Goal: Task Accomplishment & Management: Manage account settings

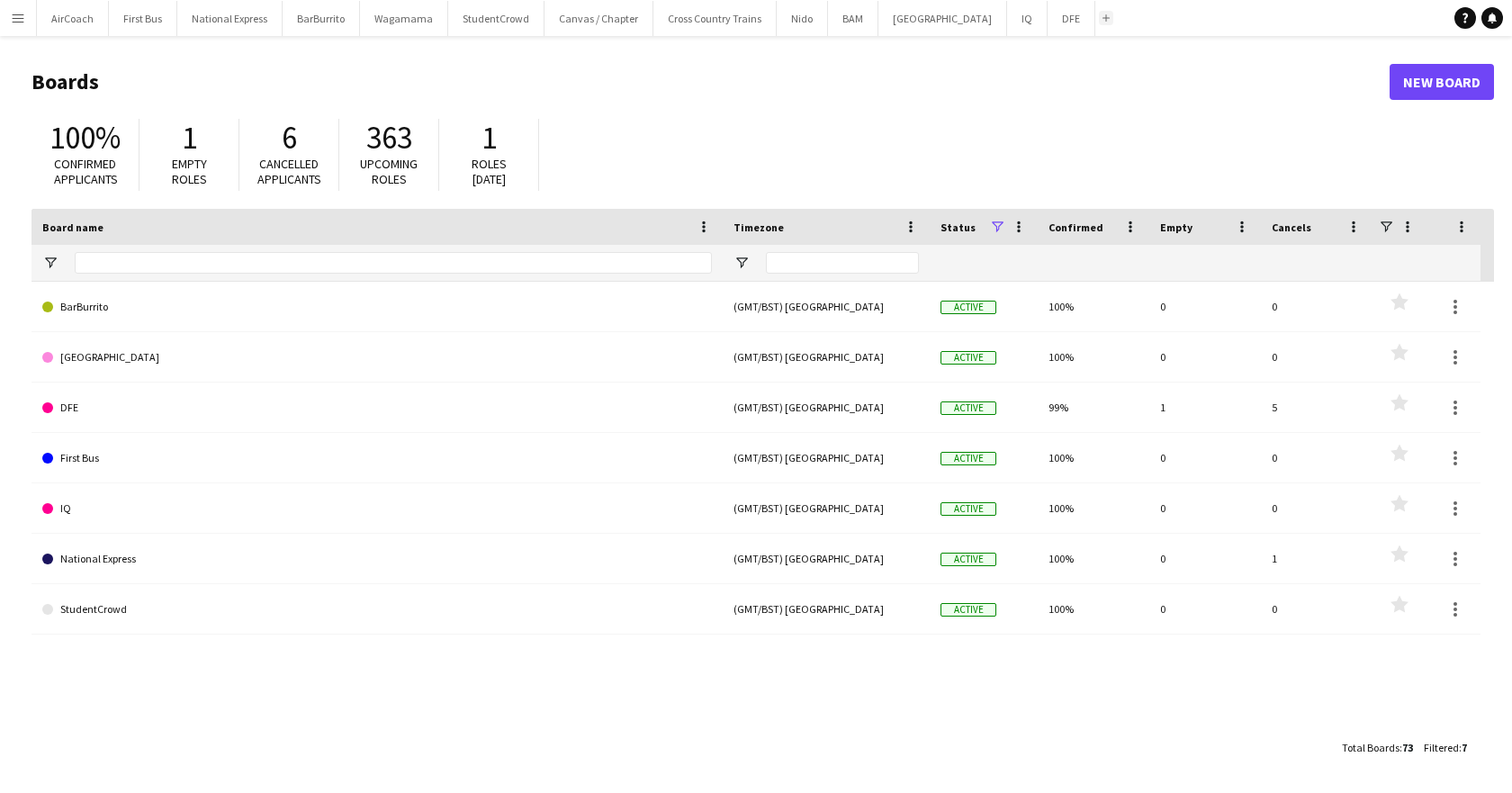
click at [1099, 21] on button "Add" at bounding box center [1105, 18] width 14 height 14
click at [244, 20] on button "National Express Close" at bounding box center [230, 19] width 105 height 35
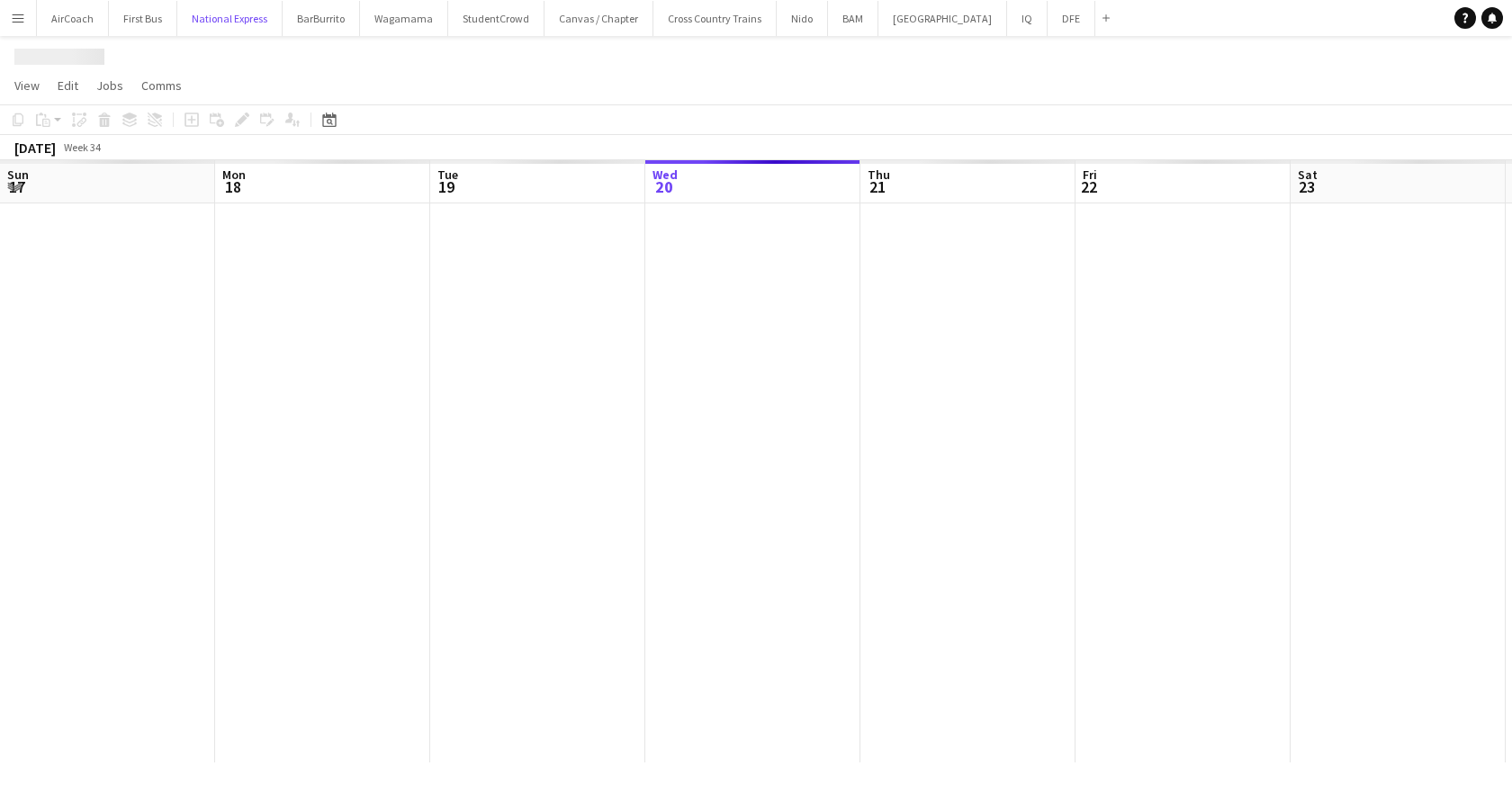
scroll to position [0, 430]
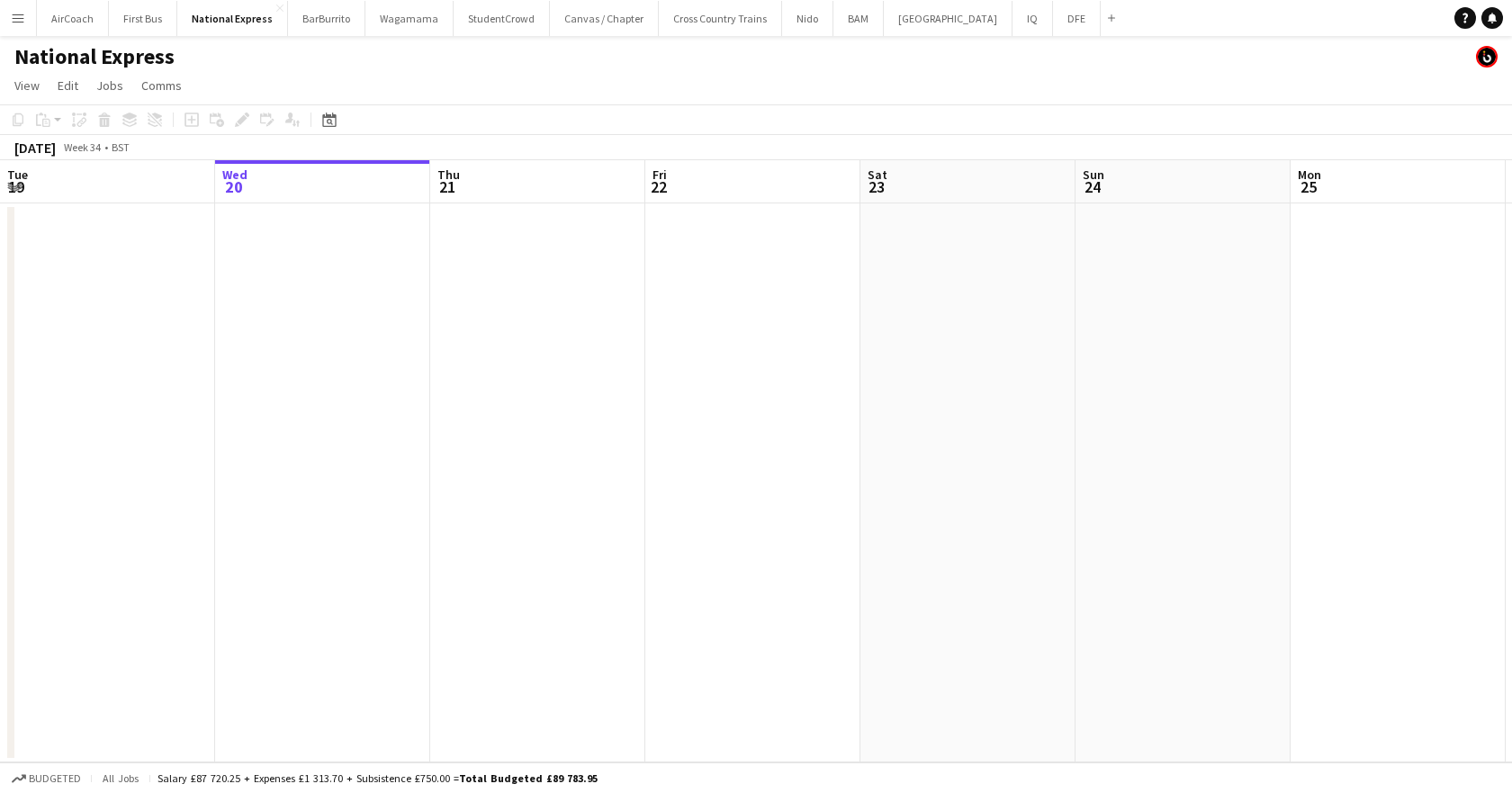
click at [7, 20] on button "Menu" at bounding box center [18, 18] width 36 height 36
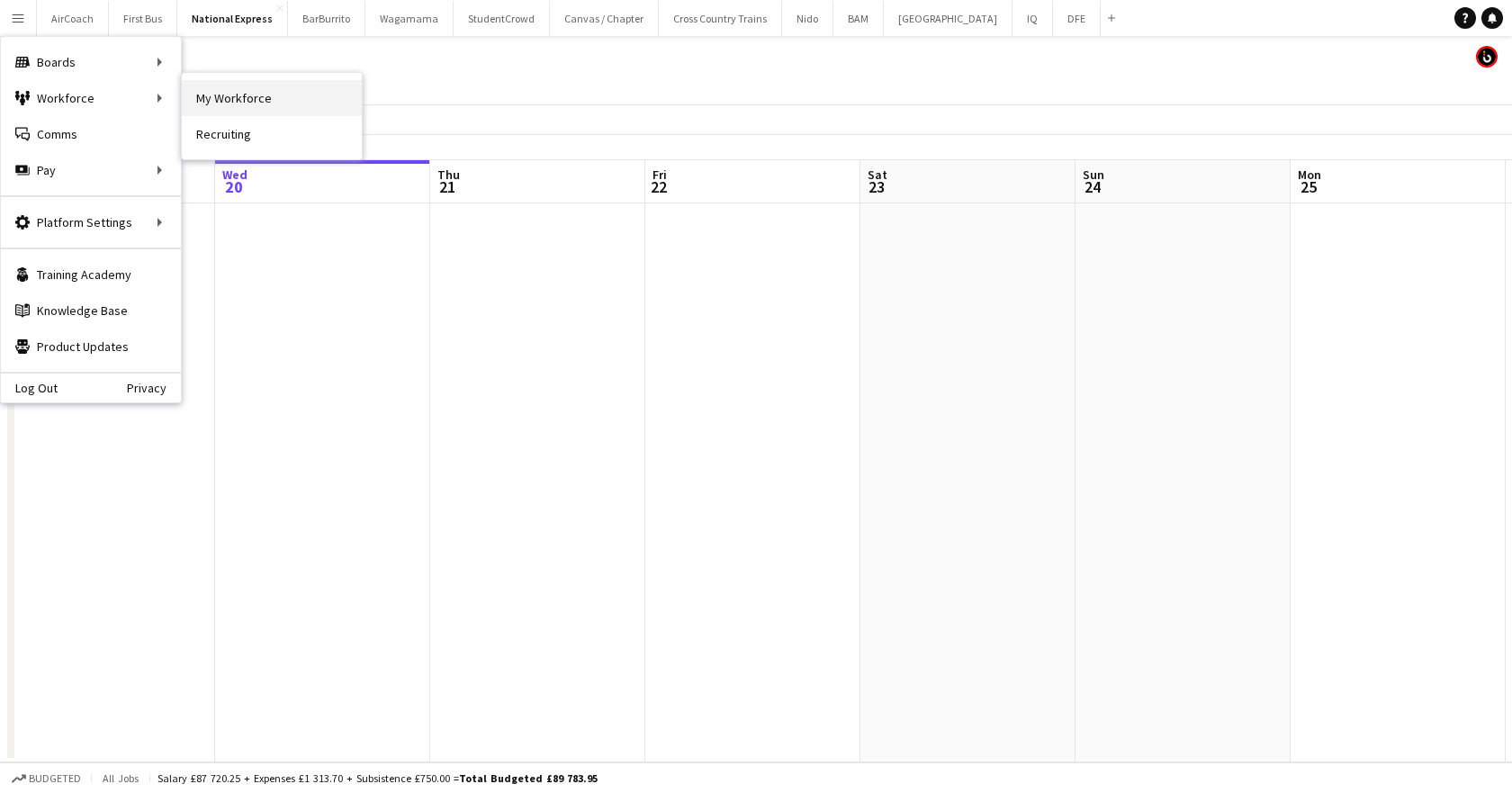
click at [261, 97] on link "My Workforce" at bounding box center [272, 98] width 181 height 36
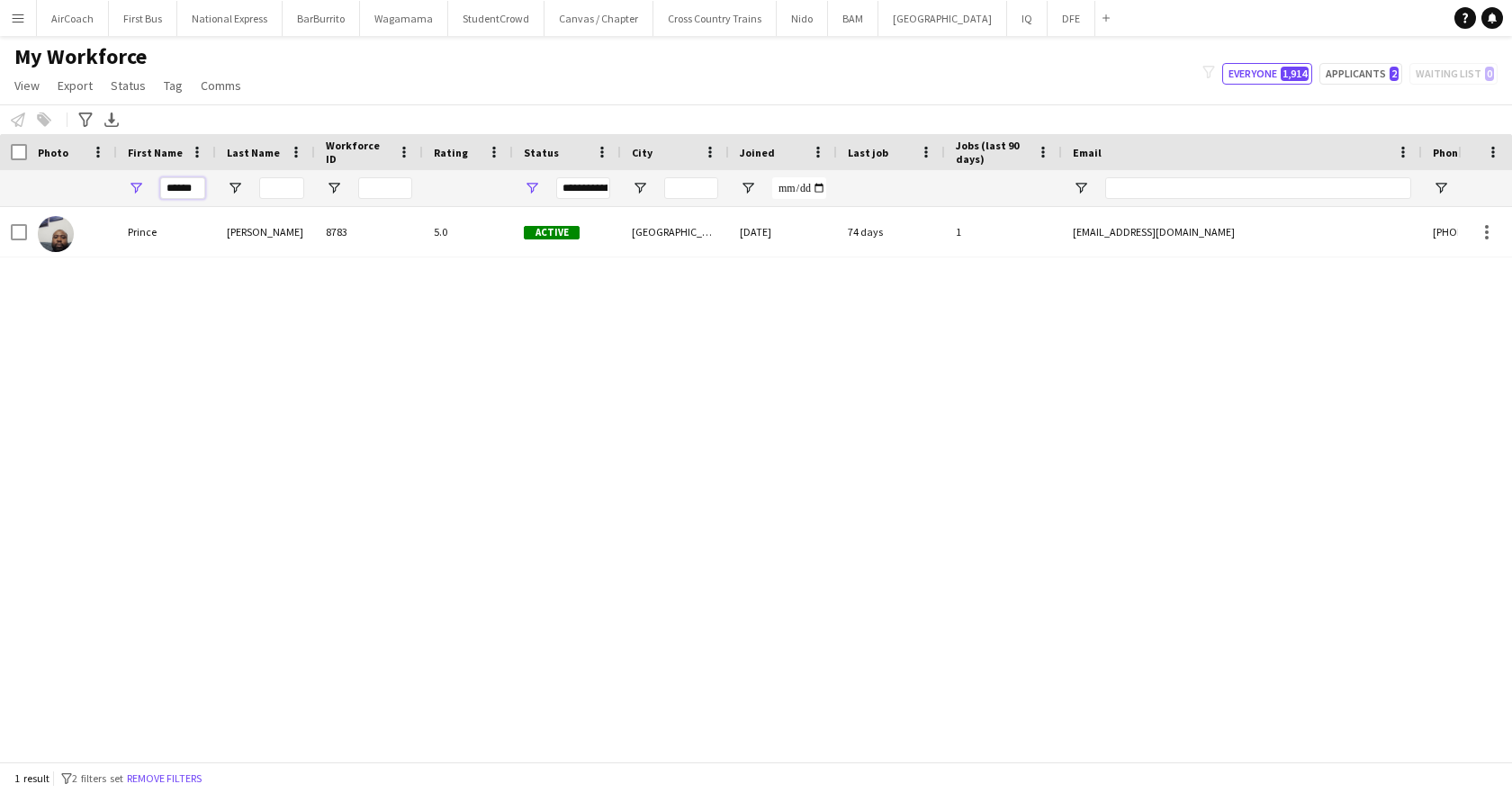
click at [181, 186] on input "******" at bounding box center [182, 188] width 45 height 21
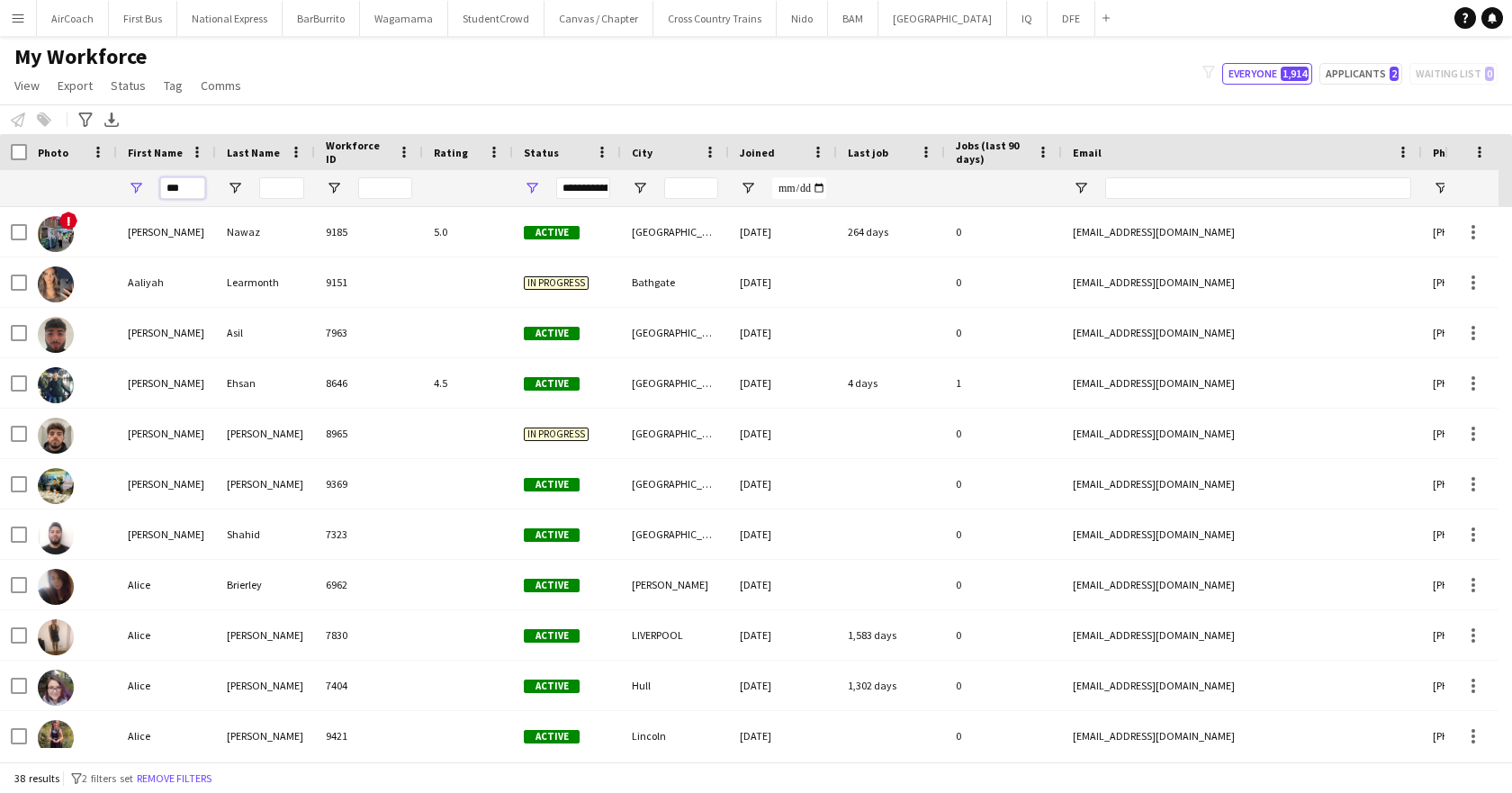
type input "***"
click at [277, 184] on input "Last Name Filter Input" at bounding box center [282, 188] width 45 height 21
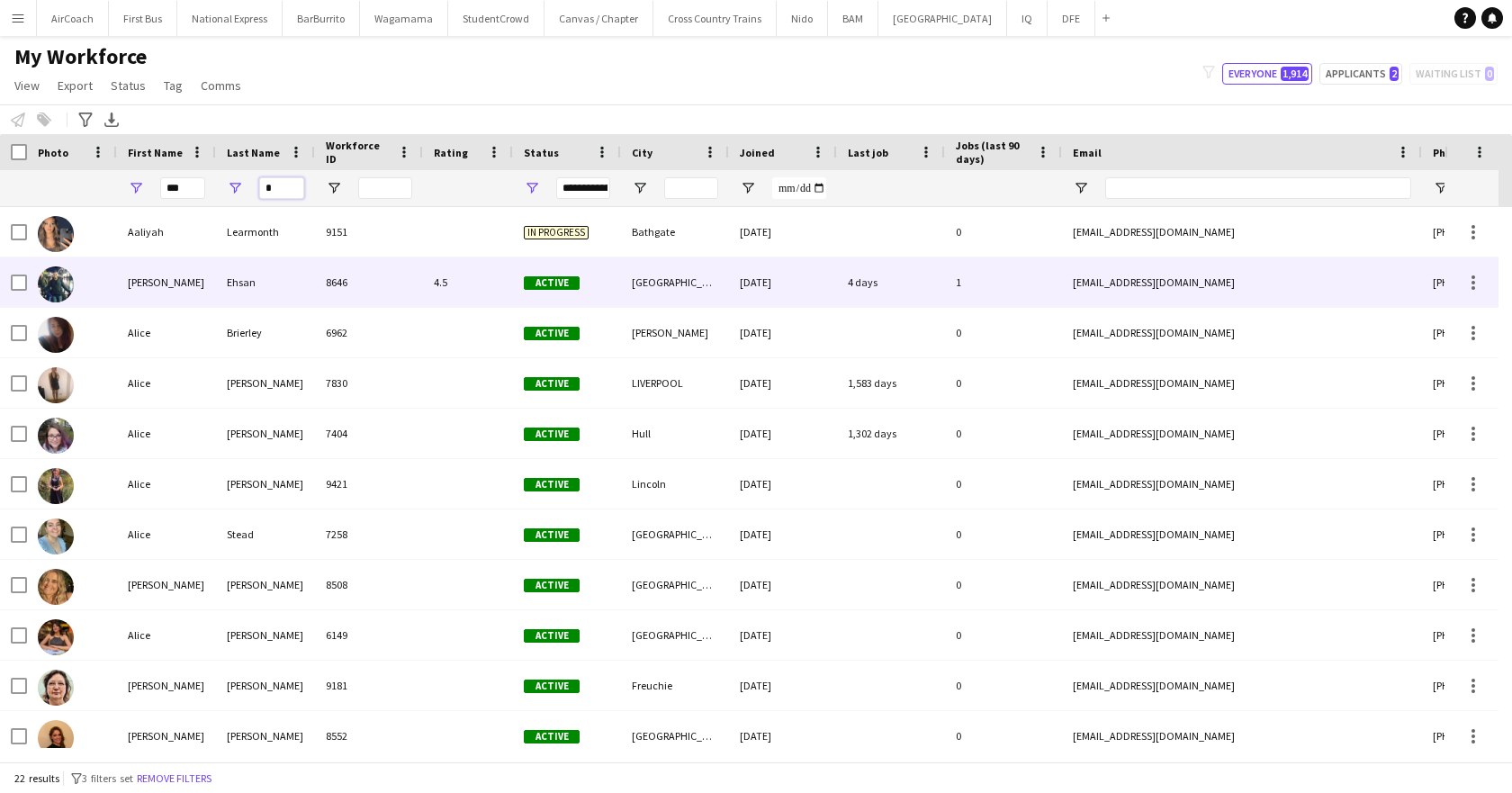
type input "*"
click at [189, 280] on div "Ali" at bounding box center [167, 282] width 99 height 49
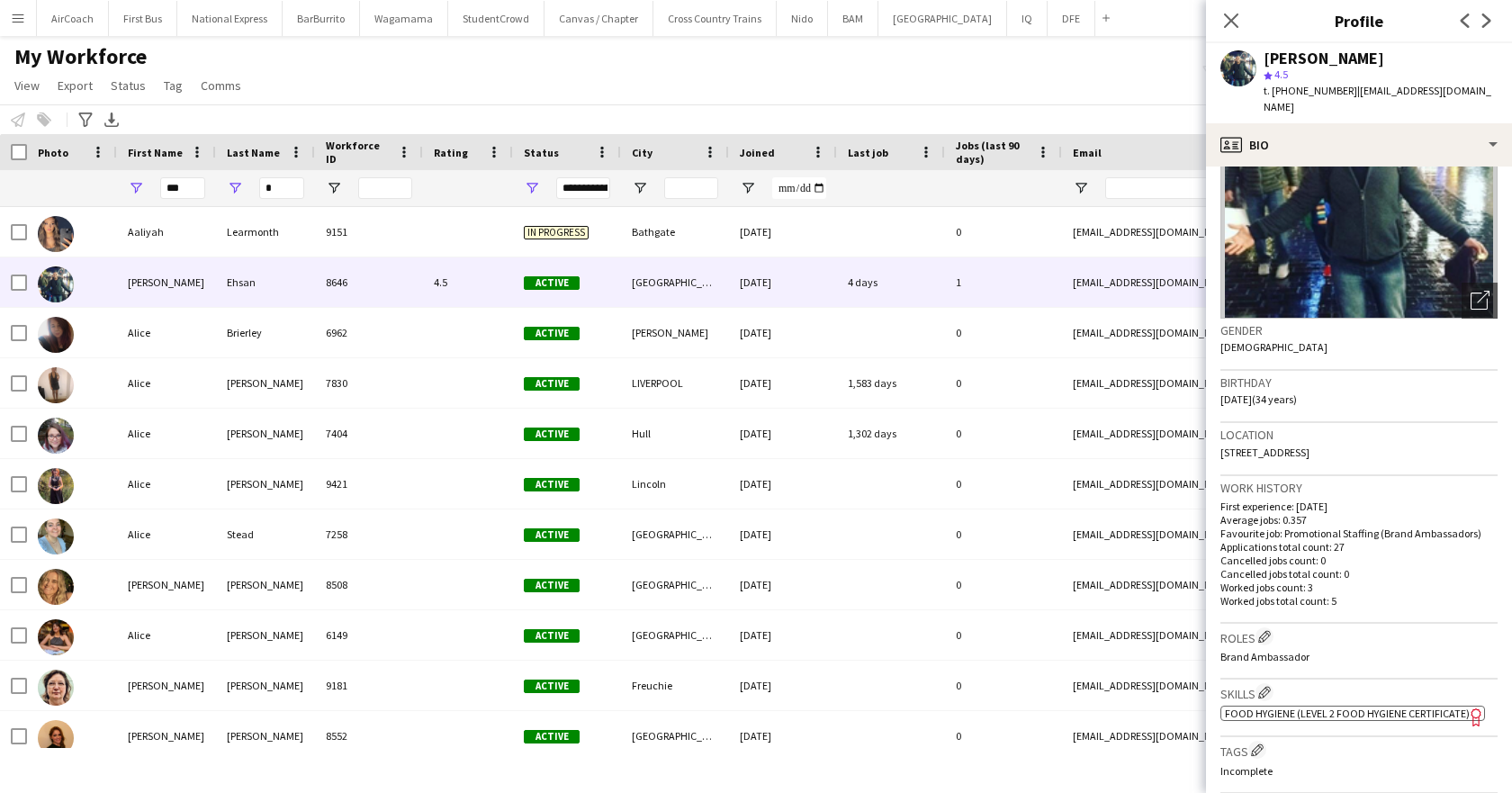
scroll to position [270, 0]
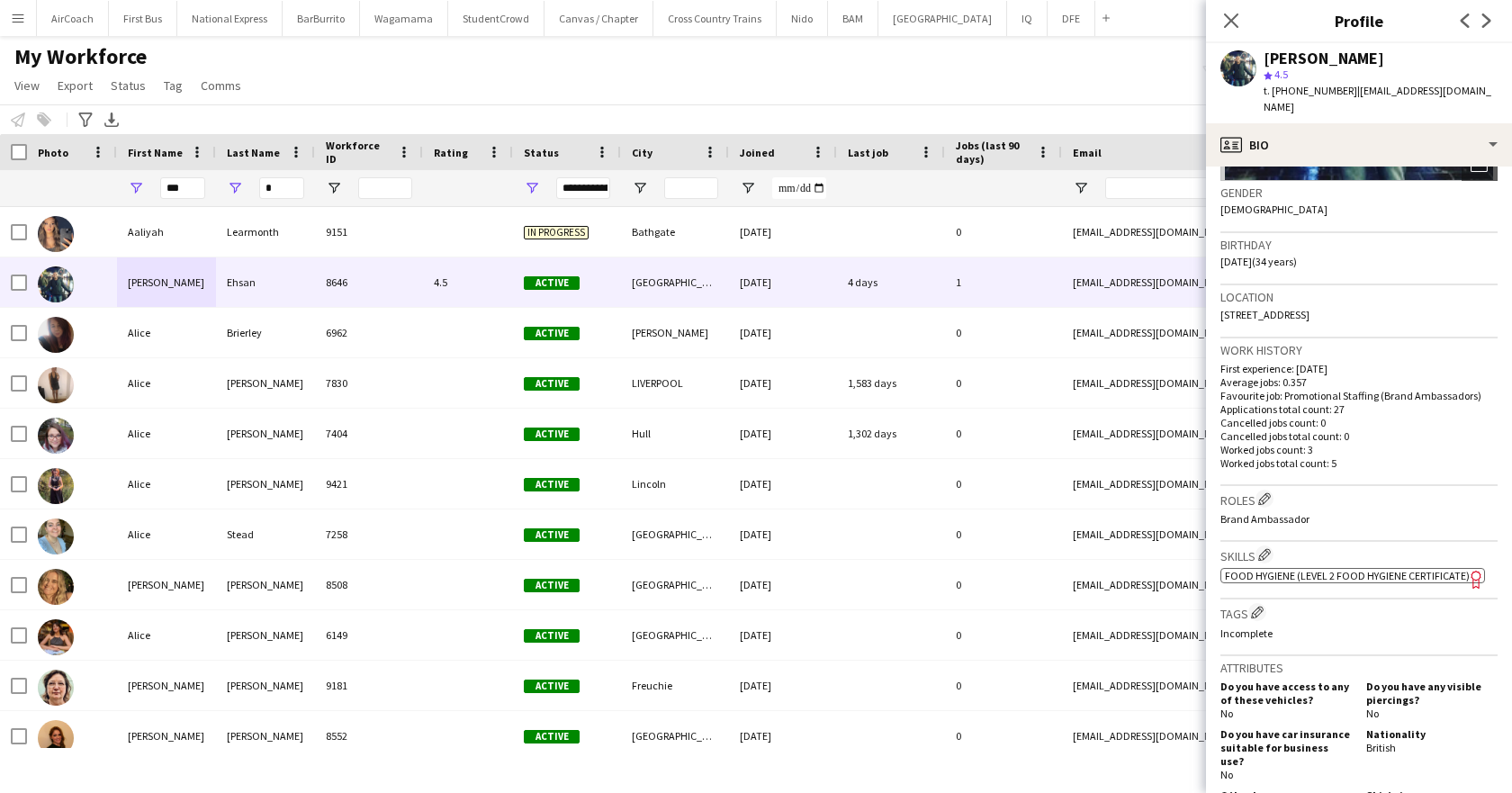
click at [1350, 569] on span "Food Hygiene (Level 2 Food Hygiene Certificate)" at bounding box center [1347, 575] width 245 height 14
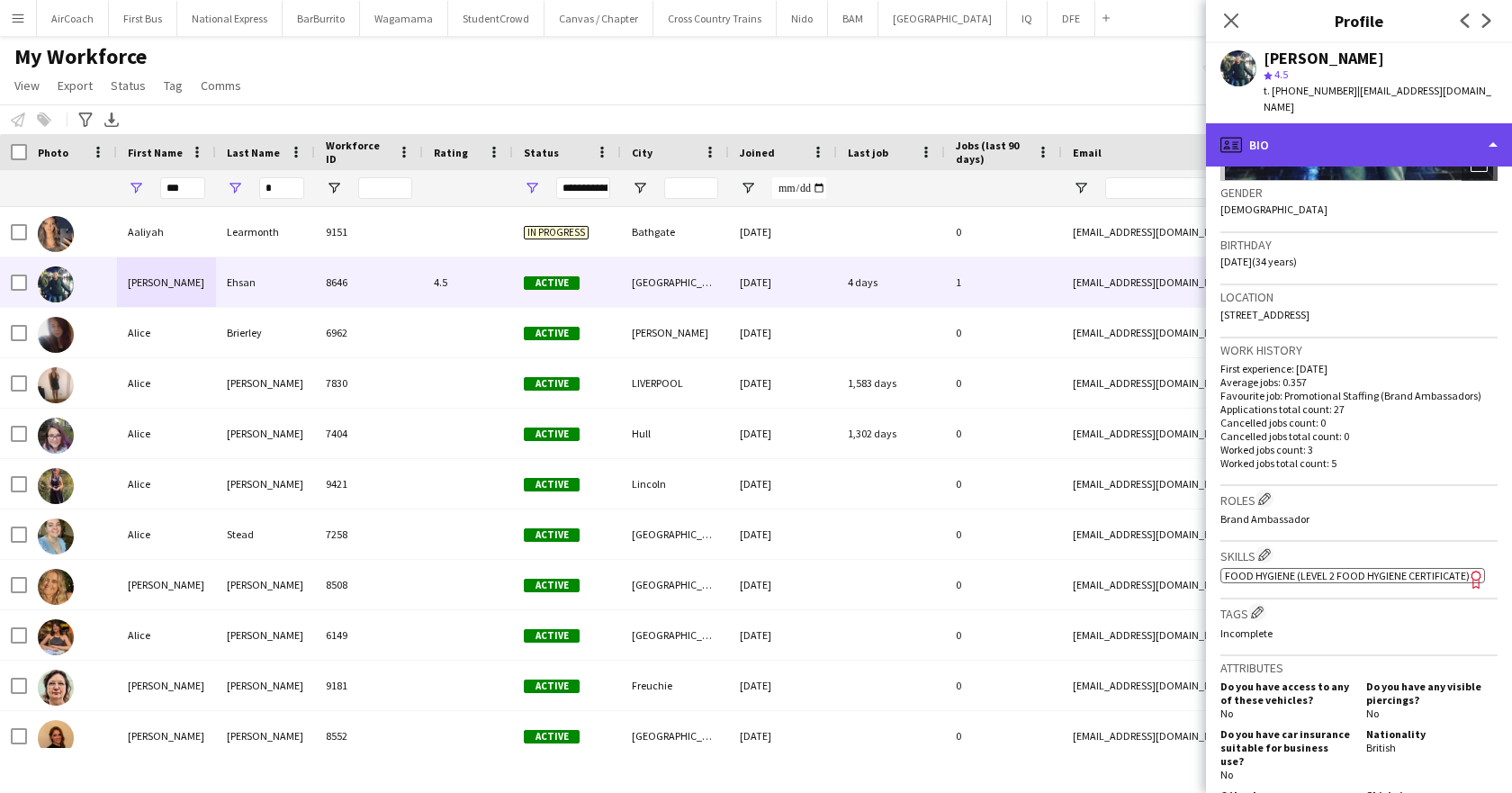
click at [1327, 141] on div "profile Bio" at bounding box center [1358, 145] width 306 height 43
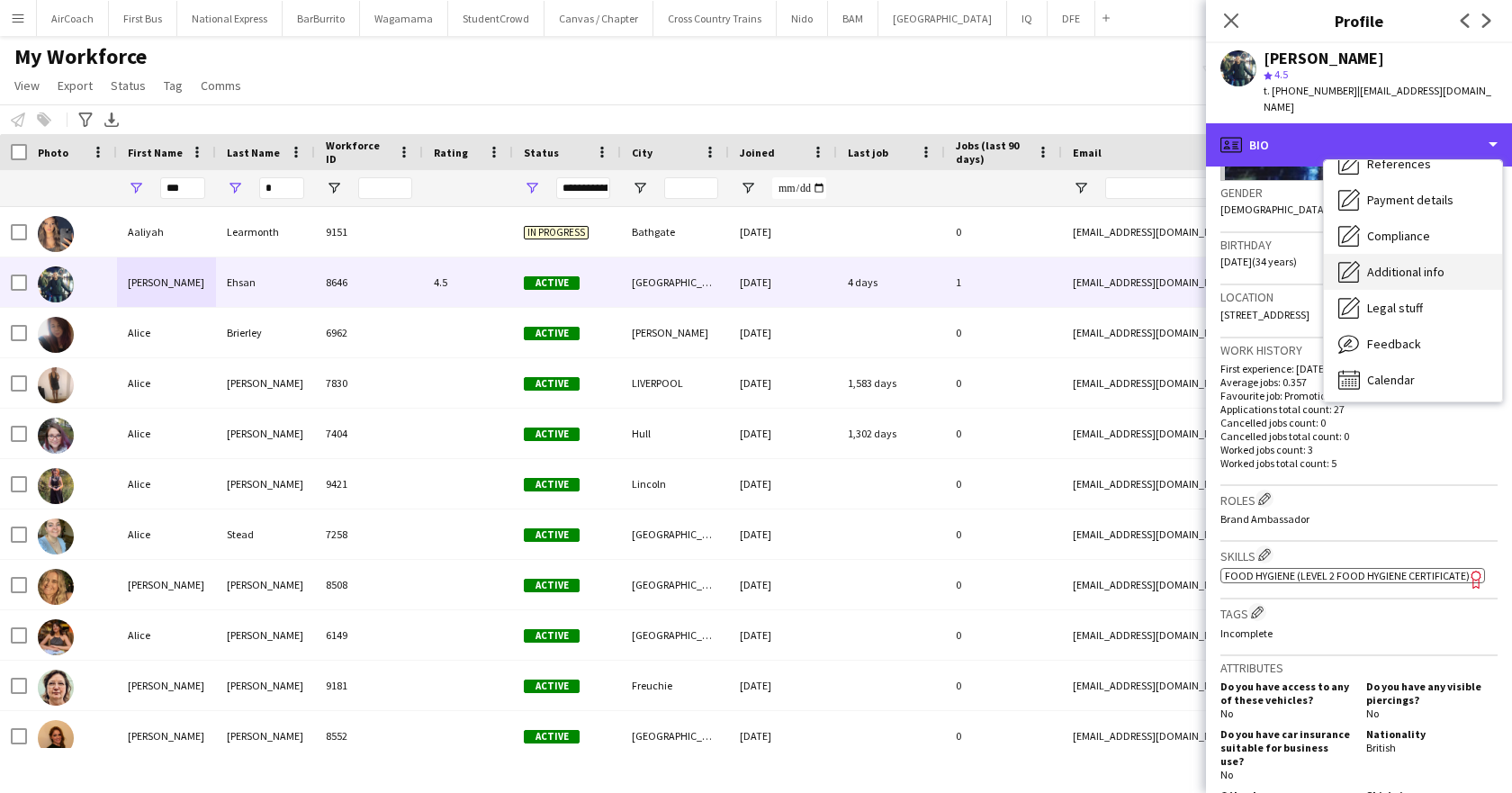
scroll to position [206, 0]
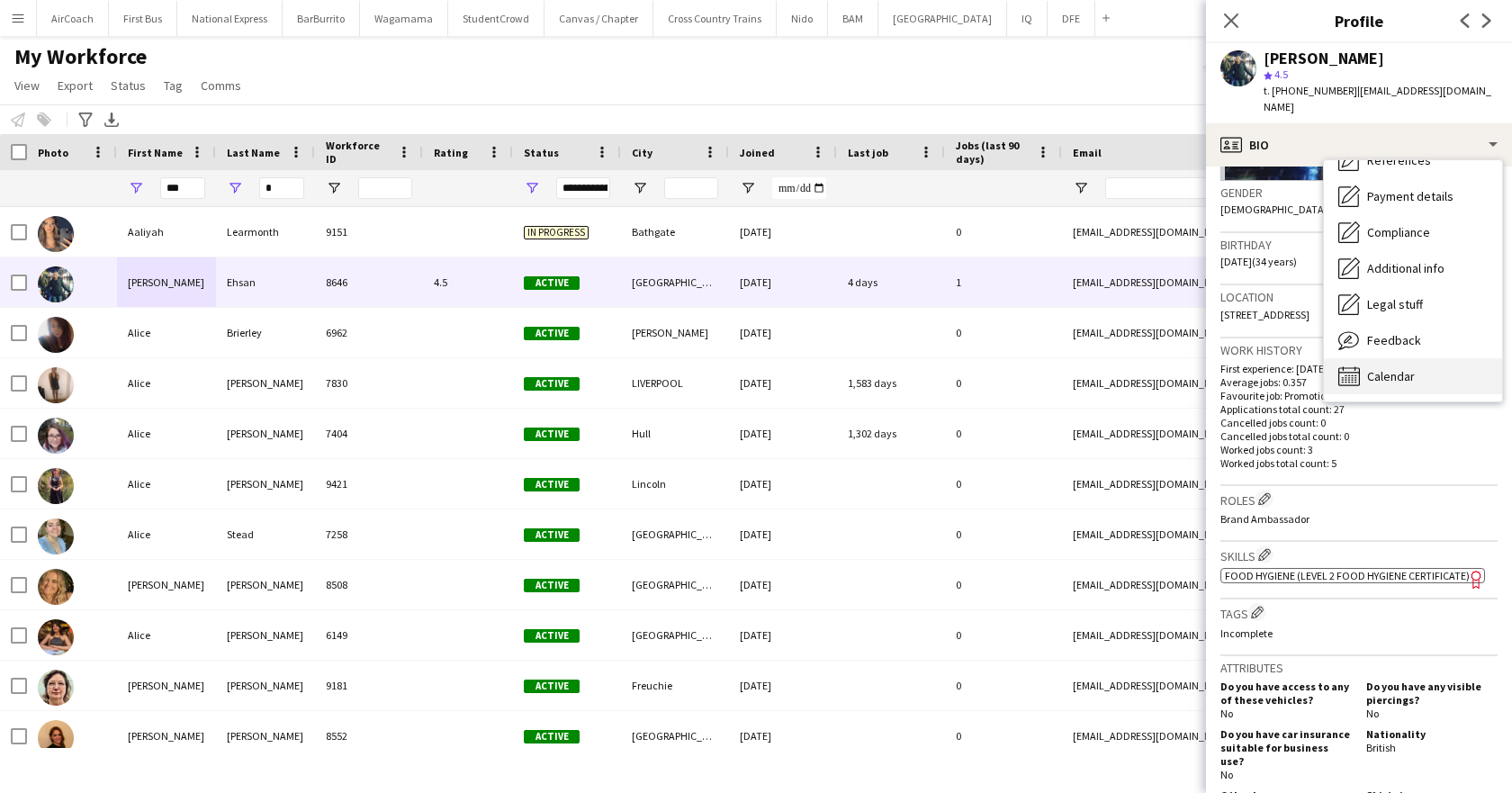
click at [1411, 369] on span "Calendar" at bounding box center [1391, 376] width 47 height 16
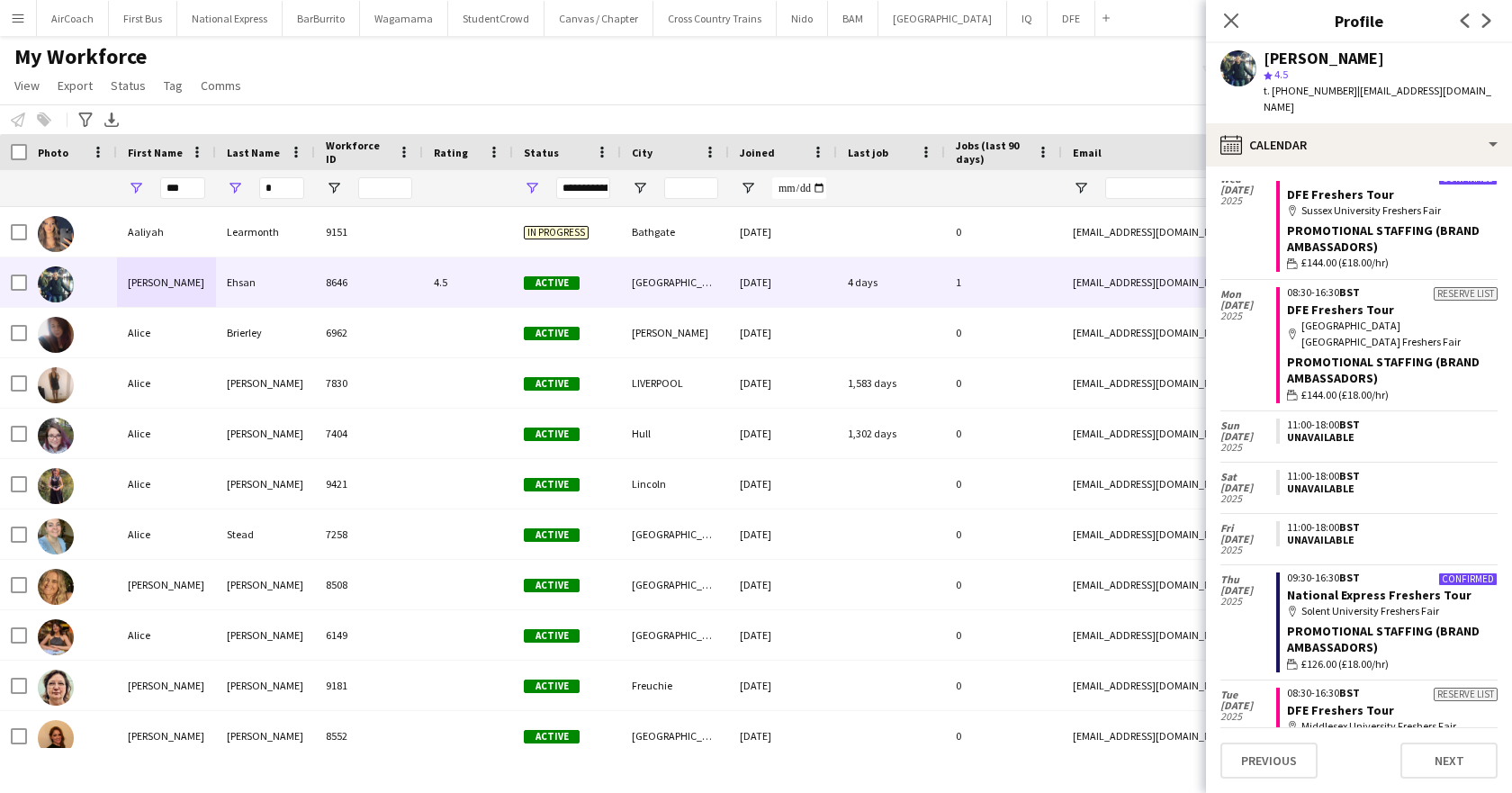
scroll to position [181, 0]
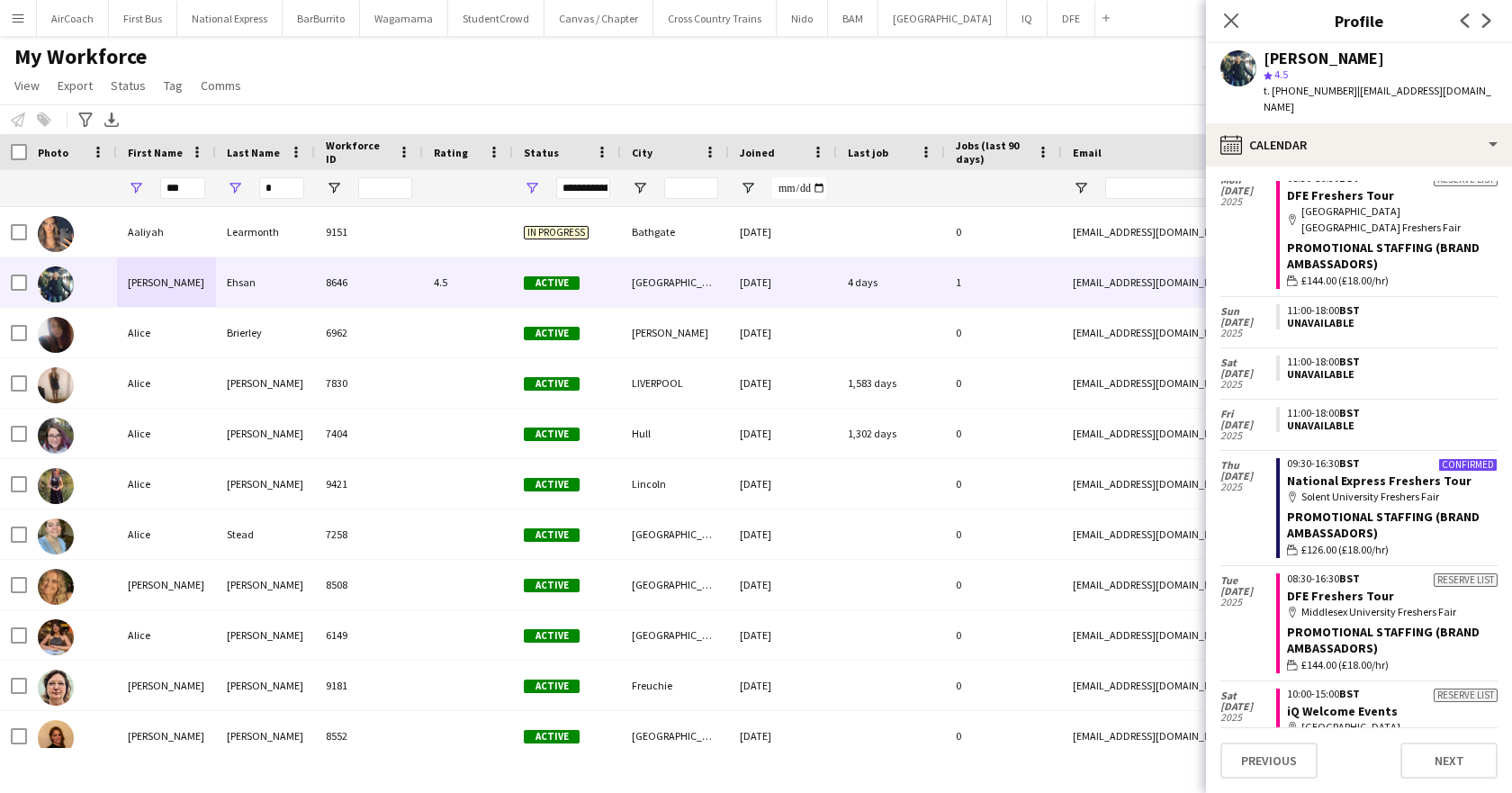
click at [1230, 471] on span "18 Sep" at bounding box center [1249, 477] width 56 height 11
click at [1331, 473] on link "National Express Freshers Tour" at bounding box center [1380, 480] width 184 height 16
click at [286, 190] on input "*" at bounding box center [282, 188] width 45 height 21
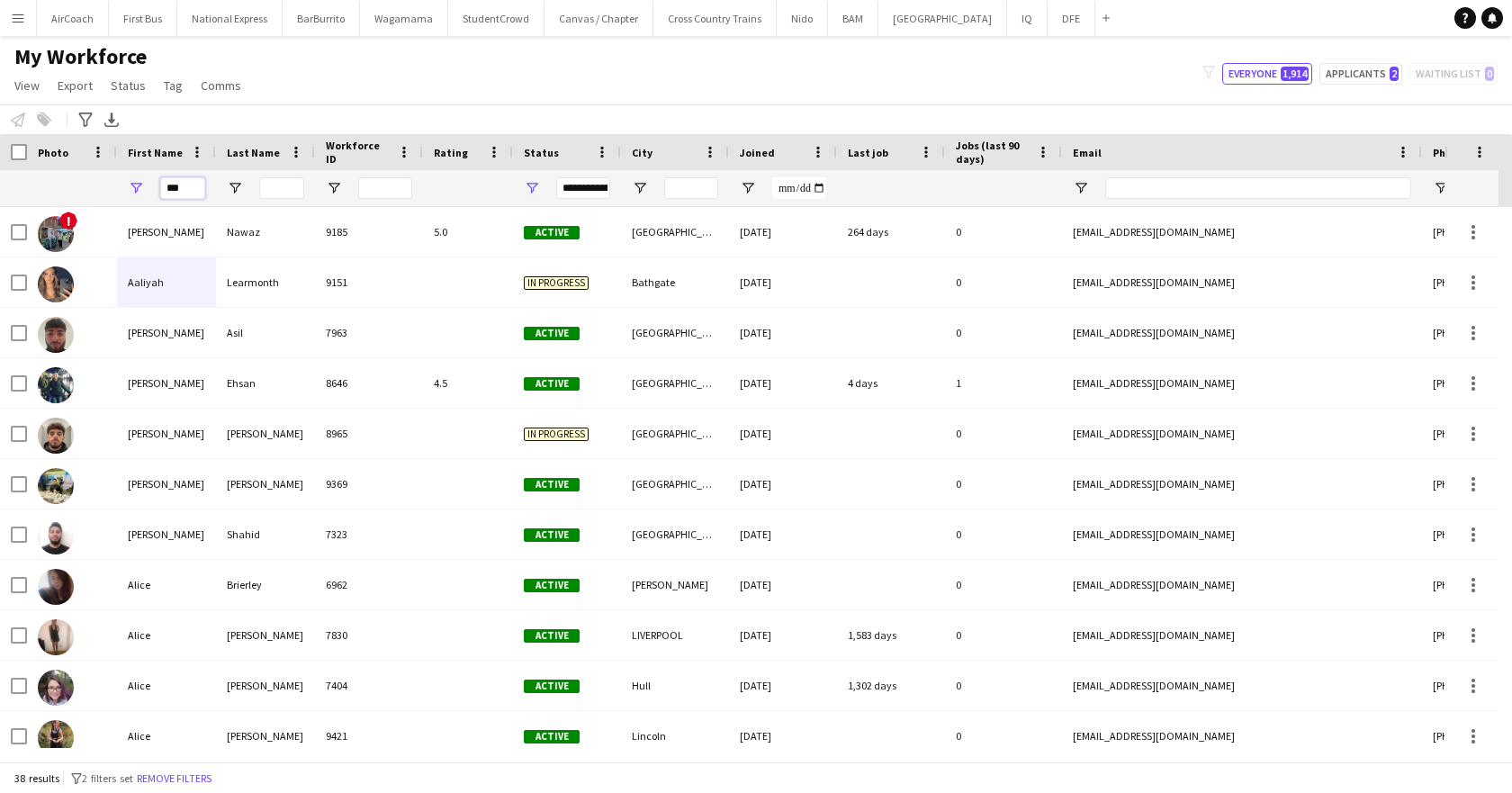
click at [181, 185] on input "***" at bounding box center [182, 188] width 45 height 21
drag, startPoint x: 181, startPoint y: 185, endPoint x: 149, endPoint y: 186, distance: 32.0
click at [149, 186] on div "***" at bounding box center [167, 188] width 99 height 36
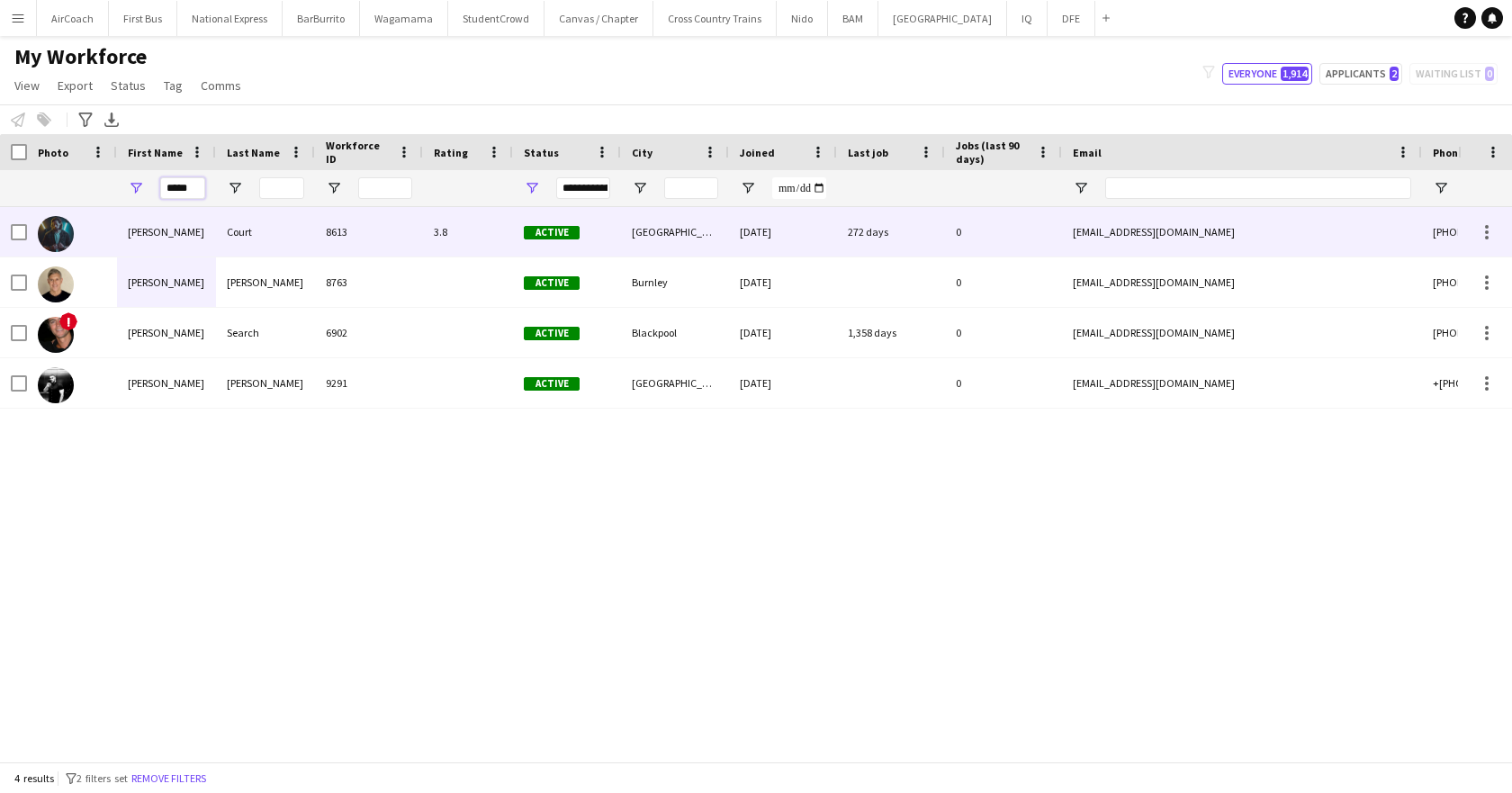
type input "*****"
click at [174, 217] on div "Craig" at bounding box center [167, 232] width 99 height 49
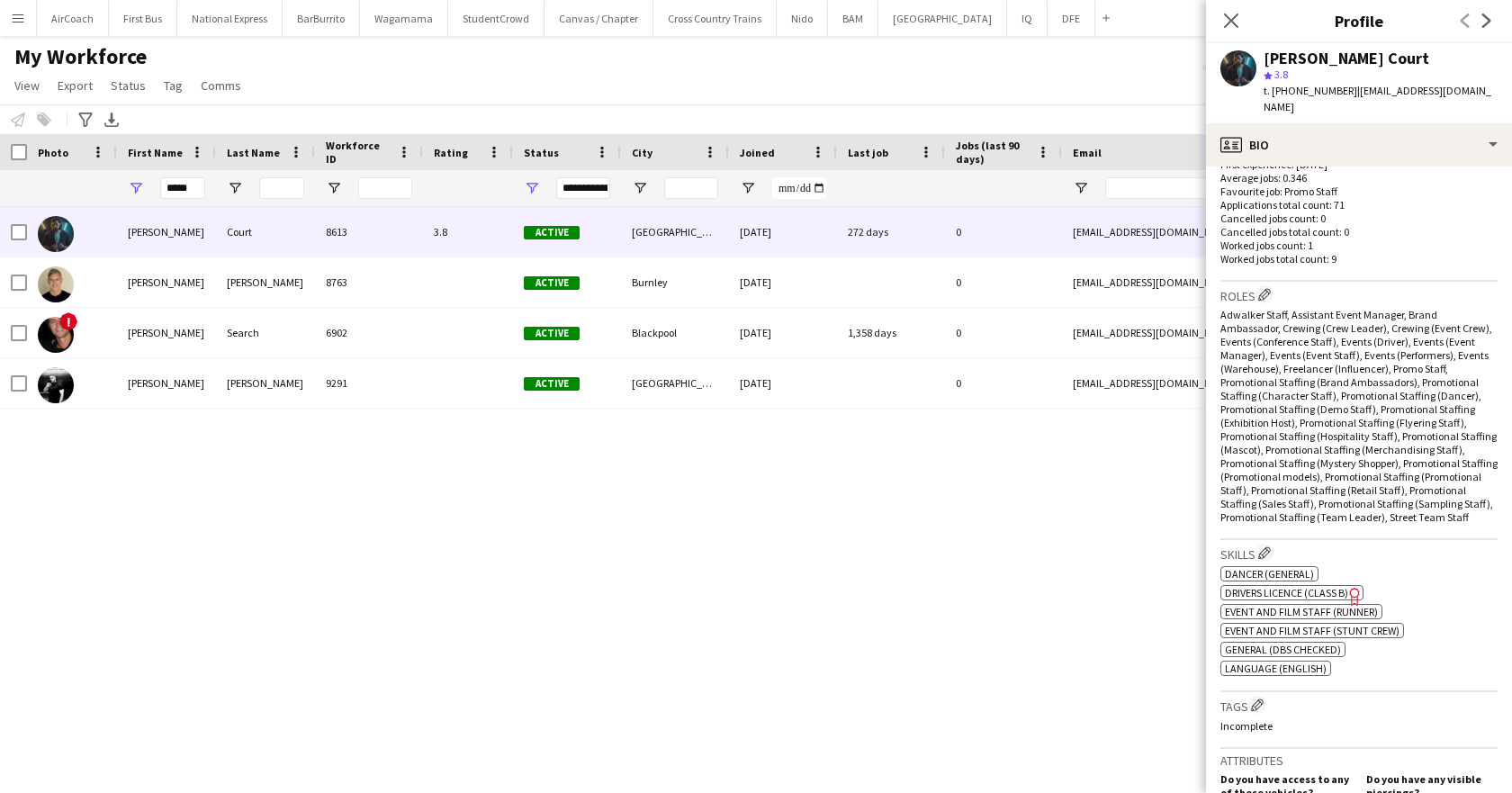
scroll to position [541, 0]
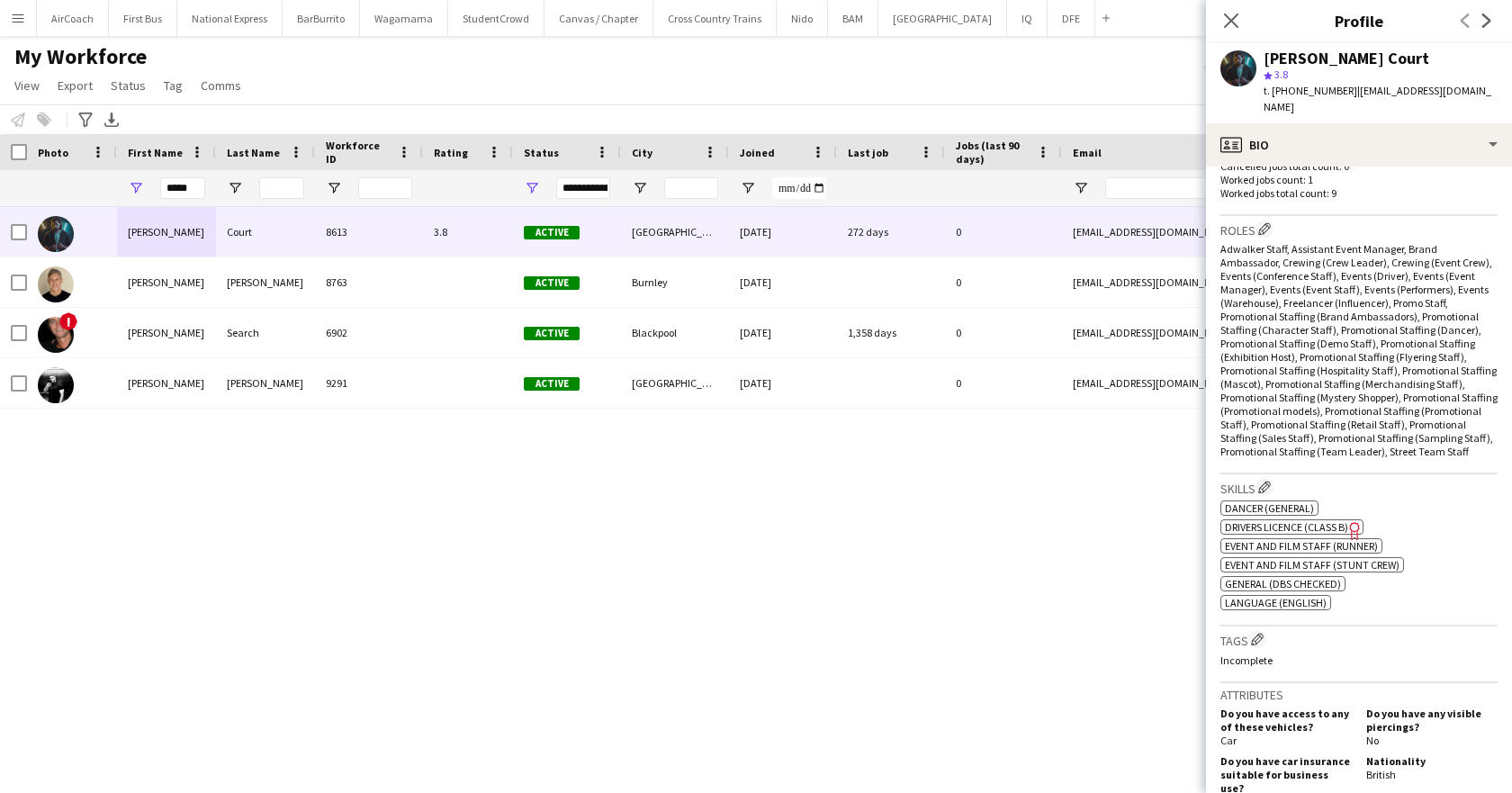
click at [1243, 30] on div "Close pop-in" at bounding box center [1231, 20] width 50 height 42
click at [1233, 23] on icon at bounding box center [1231, 20] width 17 height 17
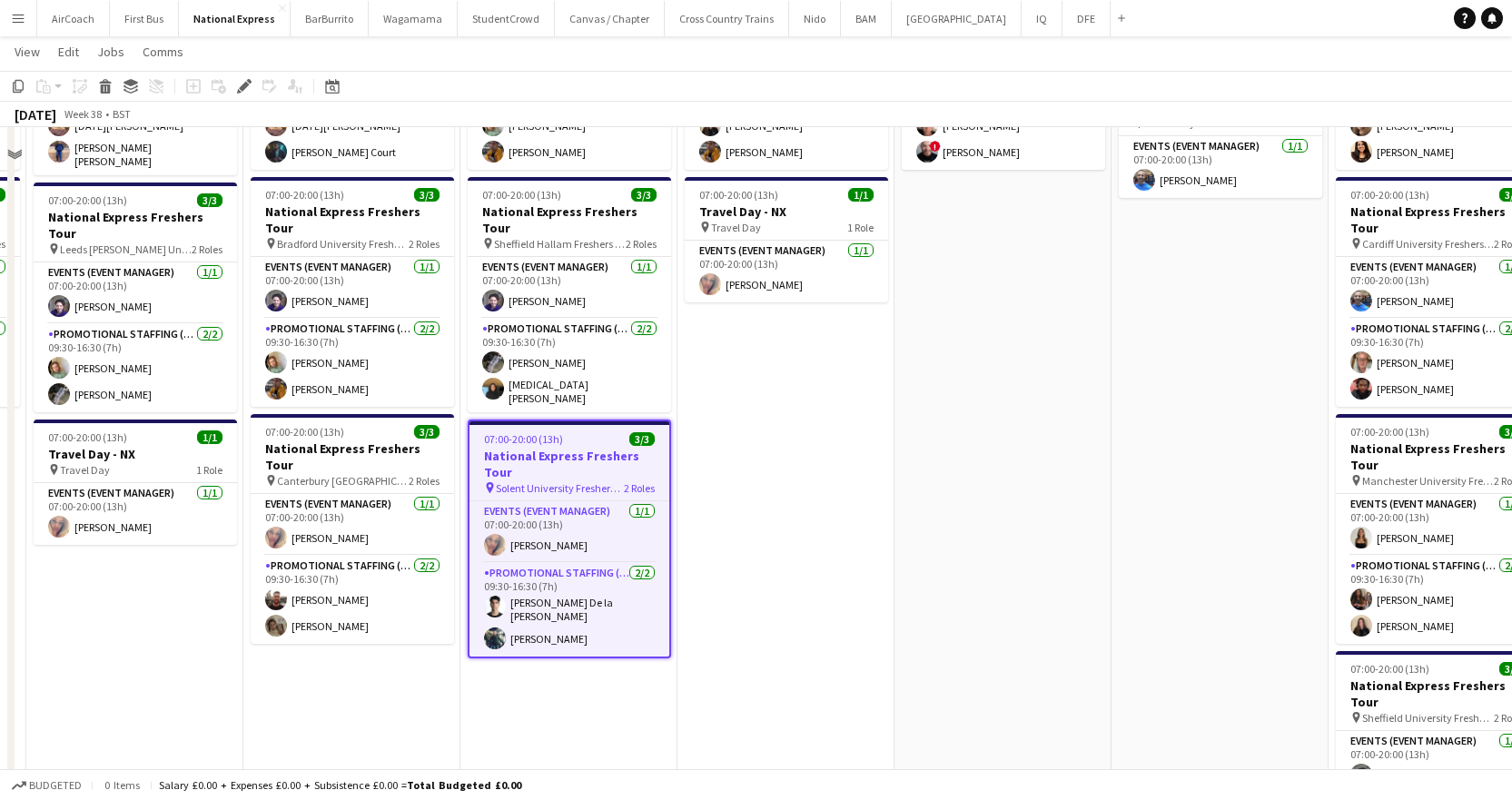
scroll to position [272, 0]
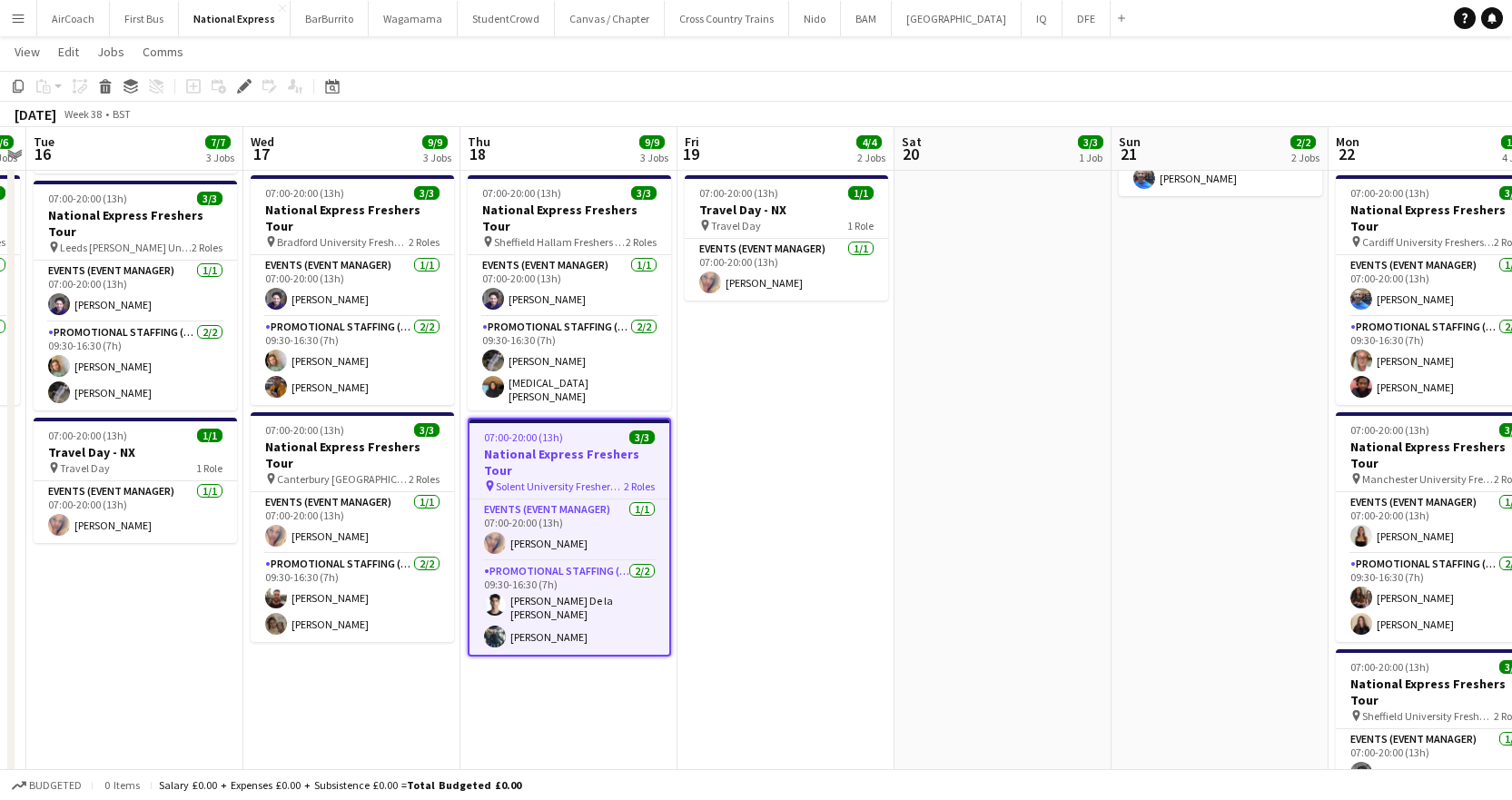
click at [812, 513] on app-date-cell "07:00-20:00 (13h) 3/3 National Express Freshers Tour pin Liverpool University F…" at bounding box center [786, 425] width 217 height 991
